Goal: Navigation & Orientation: Find specific page/section

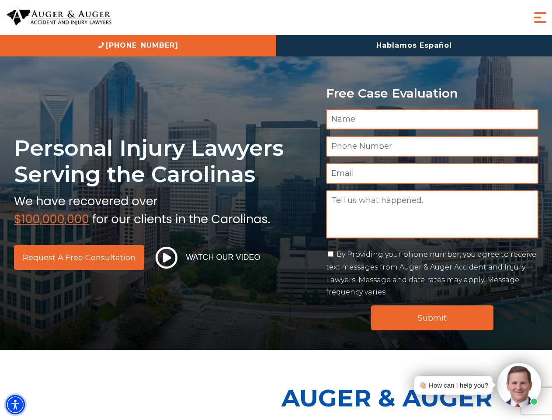
click at [15, 404] on img "Accessibility Menu" at bounding box center [15, 404] width 19 height 19
